Goal: Task Accomplishment & Management: Manage account settings

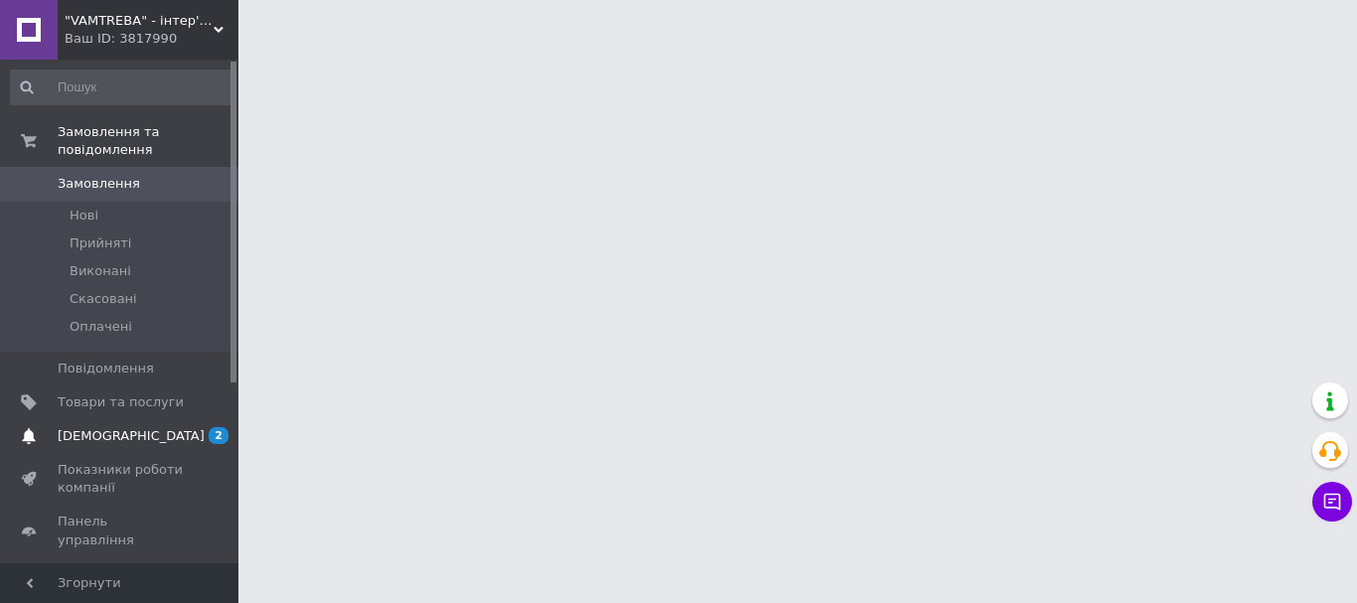
click at [102, 427] on span "[DEMOGRAPHIC_DATA]" at bounding box center [131, 436] width 147 height 18
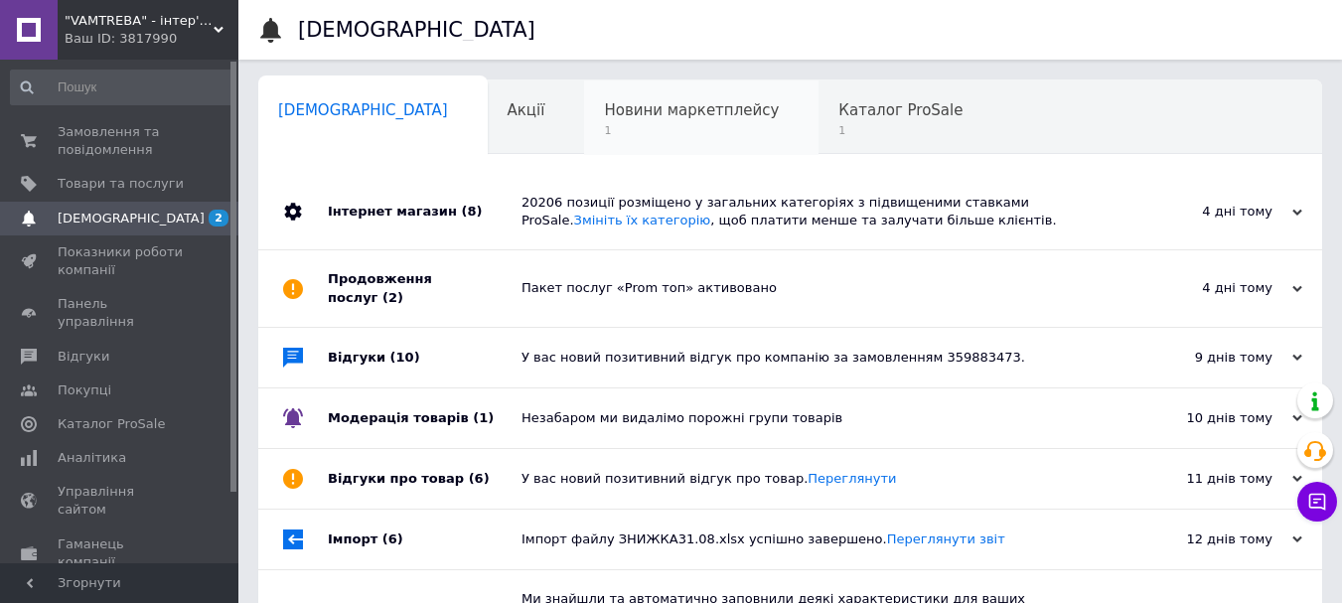
click at [604, 115] on span "Новини маркетплейсу" at bounding box center [691, 110] width 175 height 18
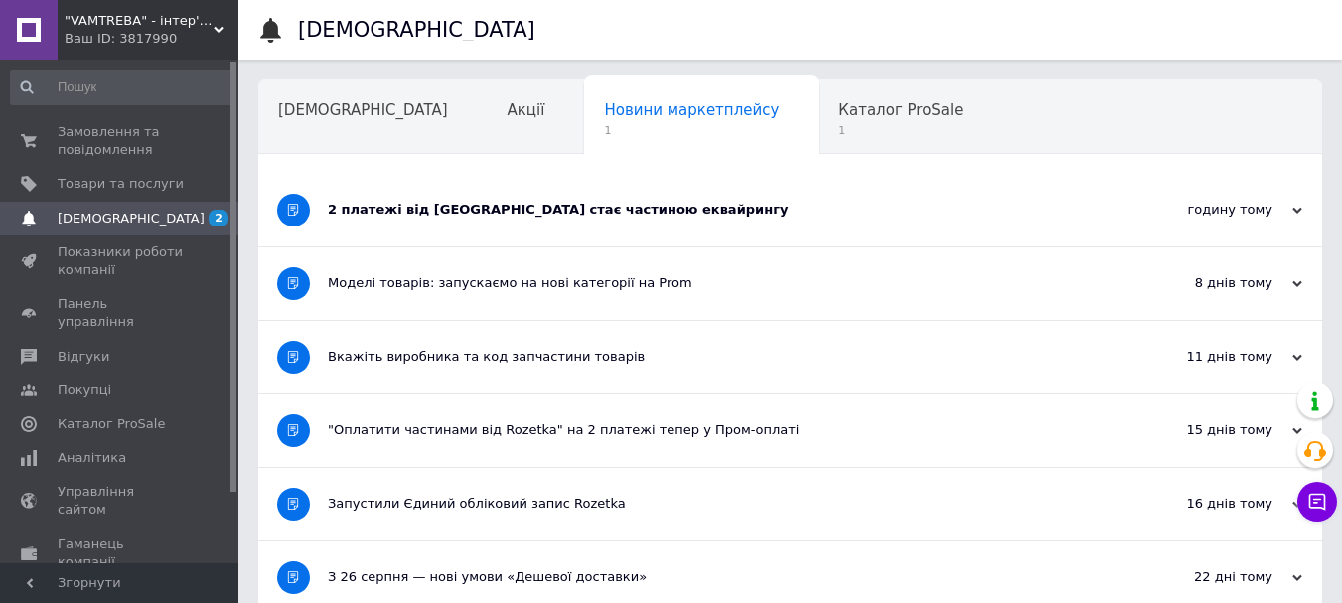
click at [552, 219] on div "2 платежі від [GEOGRAPHIC_DATA] стає частиною еквайрингу" at bounding box center [716, 210] width 776 height 18
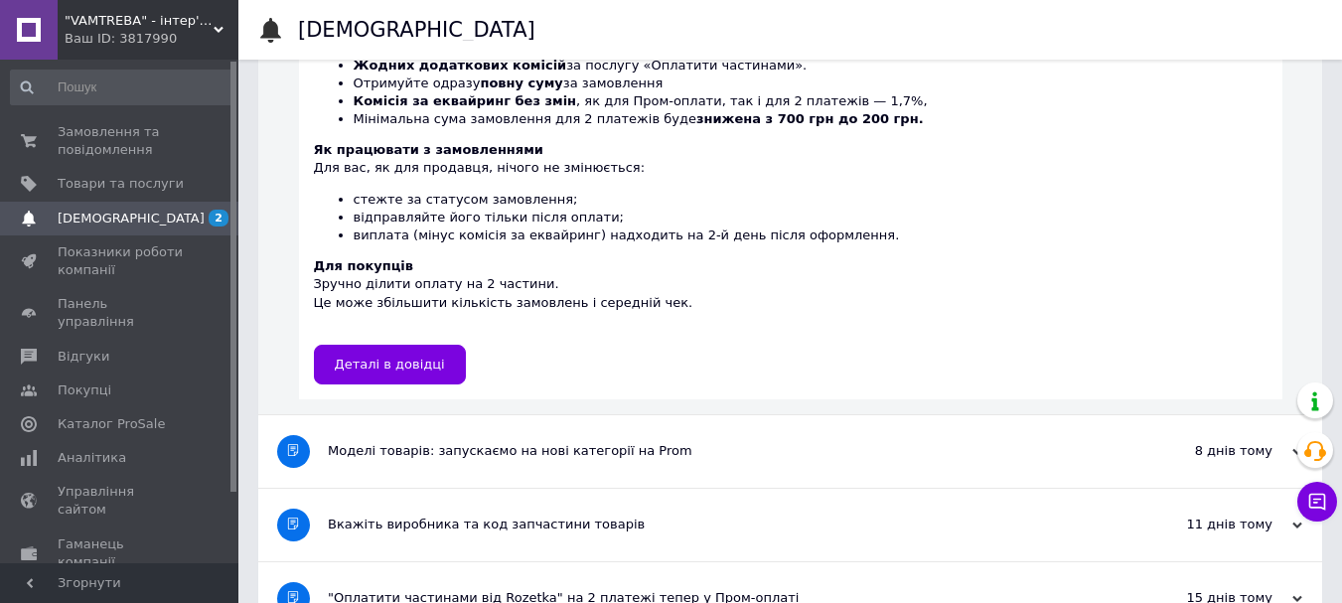
scroll to position [397, 0]
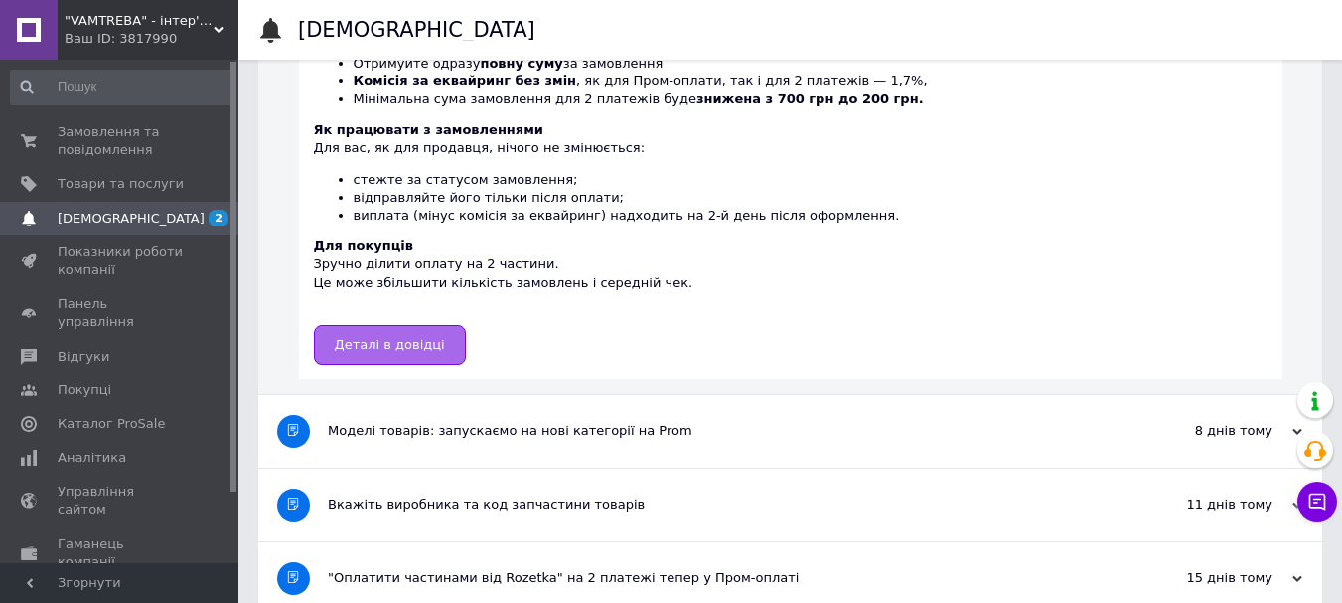
click at [424, 337] on span "Деталі в довідці" at bounding box center [390, 344] width 110 height 15
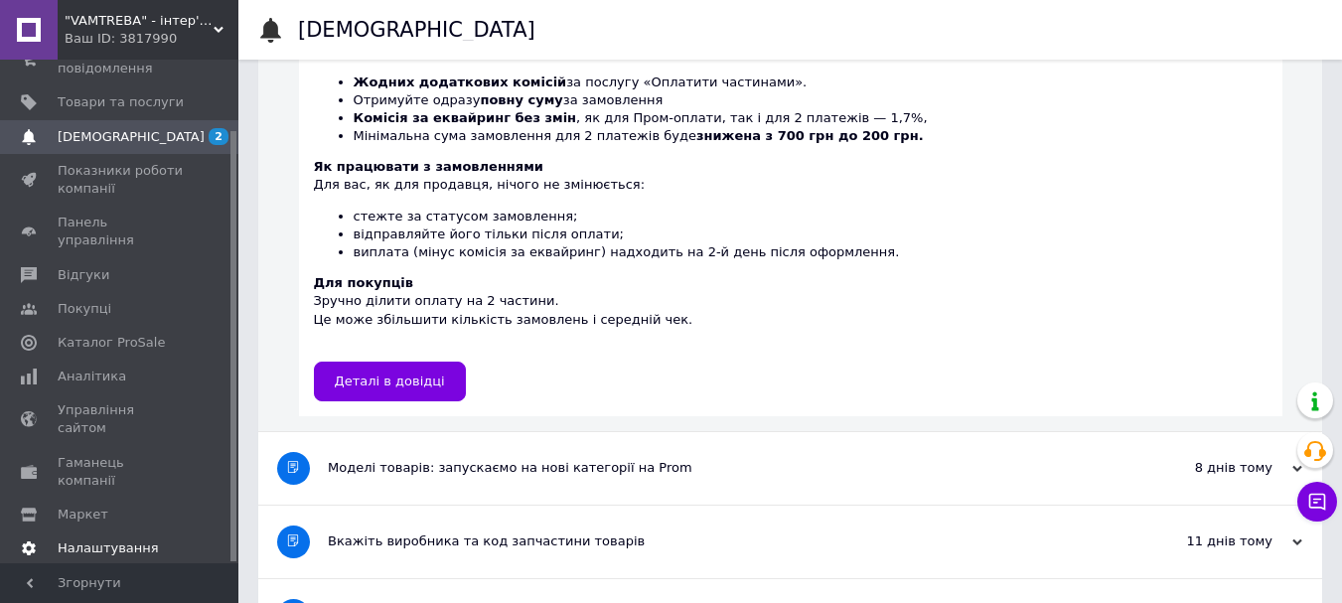
scroll to position [497, 0]
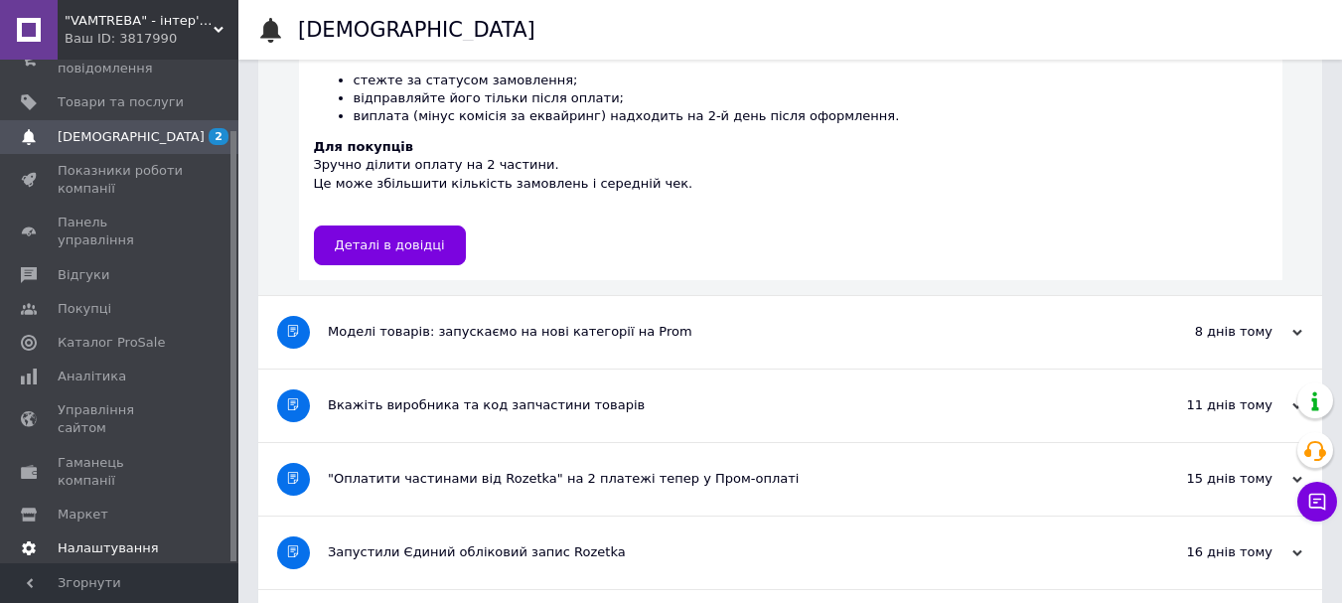
click at [112, 539] on span "Налаштування" at bounding box center [108, 548] width 101 height 18
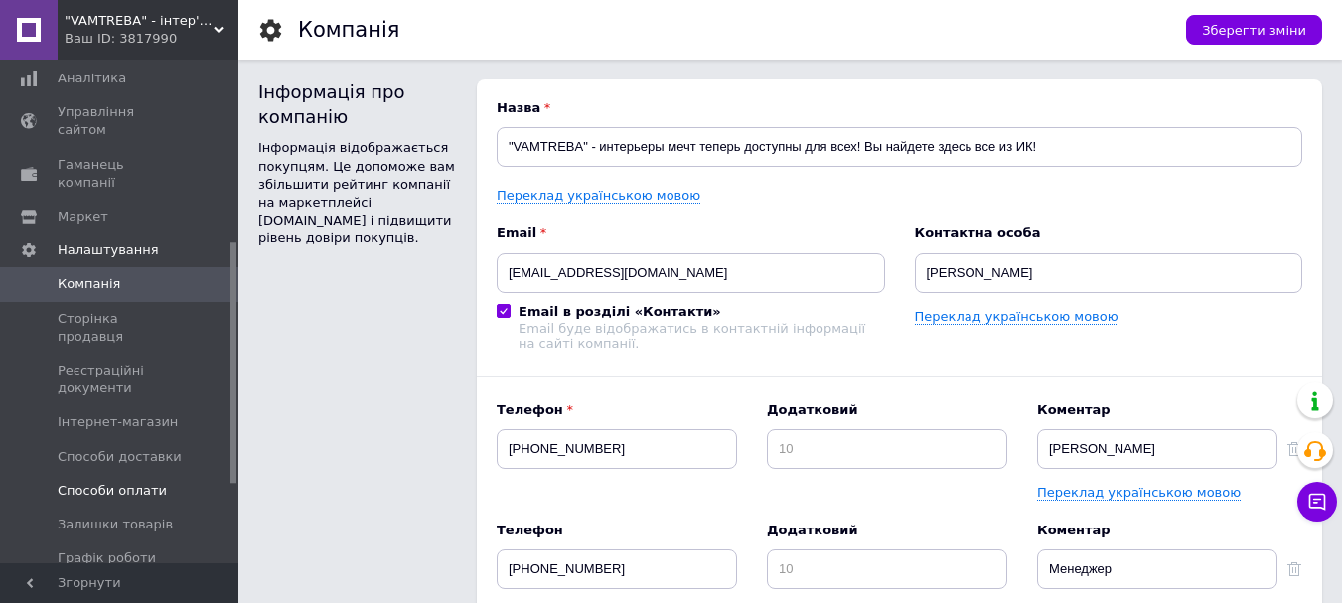
click at [101, 482] on span "Способи оплати" at bounding box center [112, 491] width 109 height 18
